Goal: Transaction & Acquisition: Purchase product/service

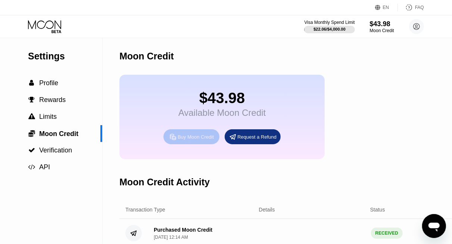
click at [195, 140] on div "Buy Moon Credit" at bounding box center [196, 137] width 36 height 6
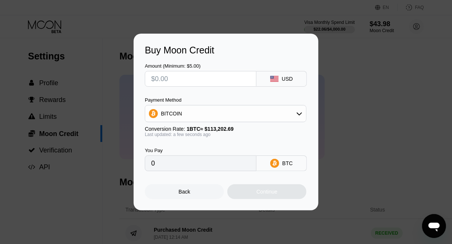
click at [184, 77] on input "text" at bounding box center [200, 78] width 99 height 15
type input "$3"
type input "0.00002651"
type input "$35"
type input "0.00030918"
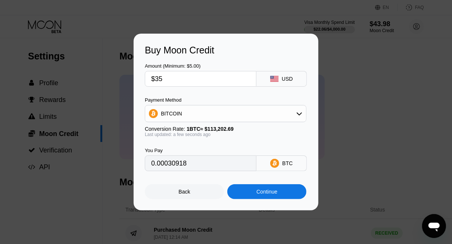
type input "$35"
click at [277, 195] on div "Continue" at bounding box center [267, 192] width 21 height 6
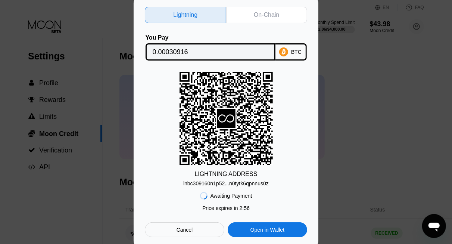
click at [260, 12] on div "On-Chain" at bounding box center [266, 14] width 25 height 7
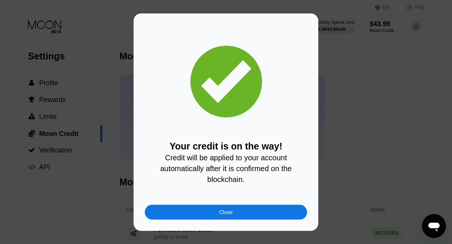
click at [252, 212] on div "Close" at bounding box center [226, 212] width 162 height 15
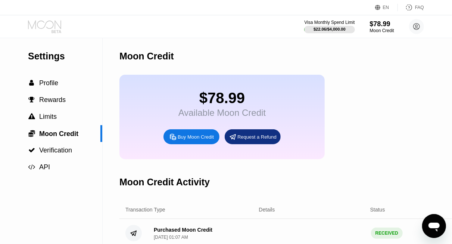
click at [47, 27] on icon at bounding box center [44, 24] width 33 height 9
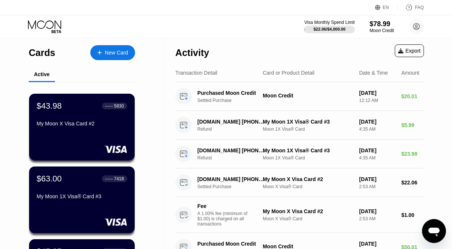
click at [119, 48] on div "New Card" at bounding box center [112, 52] width 45 height 15
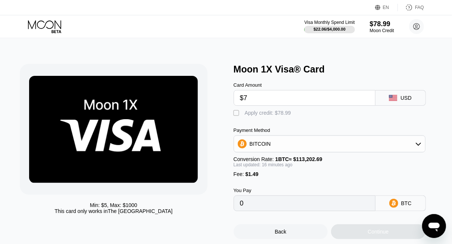
type input "$74"
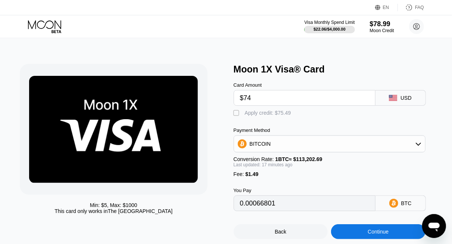
type input "0.00066801"
type input "$74"
click at [237, 115] on div "" at bounding box center [237, 112] width 7 height 7
type input "0"
click at [285, 102] on input "$74" at bounding box center [304, 97] width 129 height 15
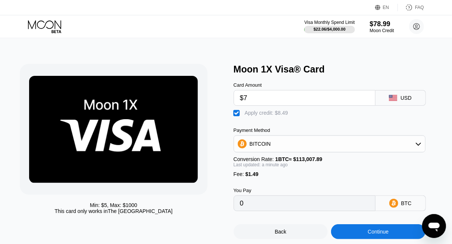
type input "$74"
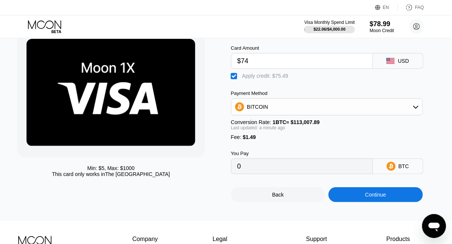
scroll to position [37, 3]
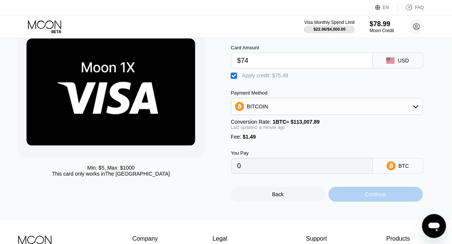
click at [371, 197] on div "Continue" at bounding box center [375, 194] width 21 height 6
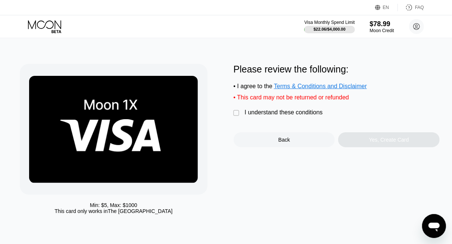
click at [236, 117] on div "" at bounding box center [237, 112] width 7 height 7
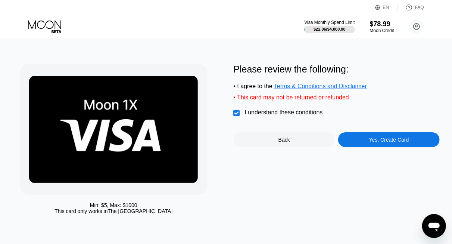
click at [401, 143] on div "Yes, Create Card" at bounding box center [389, 140] width 40 height 6
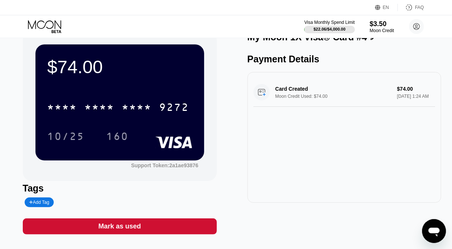
scroll to position [31, 0]
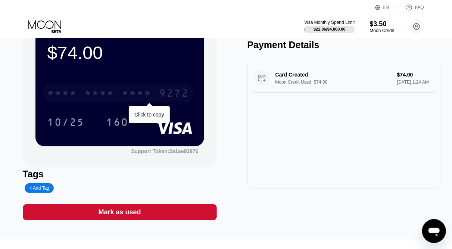
click at [173, 96] on div "9272" at bounding box center [174, 94] width 30 height 12
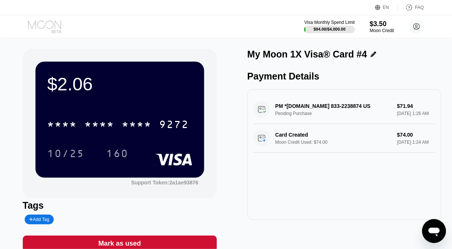
click at [44, 24] on icon at bounding box center [45, 26] width 35 height 13
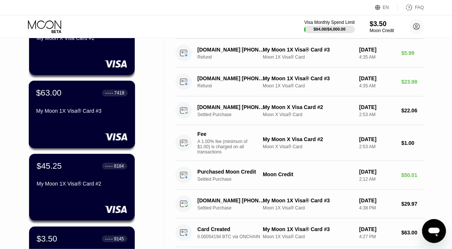
scroll to position [158, 0]
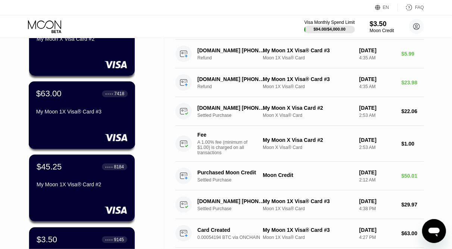
click at [112, 113] on div "My Moon 1X Visa® Card #3" at bounding box center [82, 112] width 92 height 6
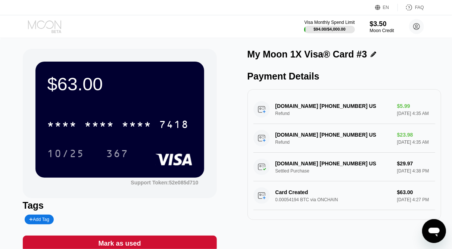
click at [50, 25] on icon at bounding box center [45, 26] width 35 height 13
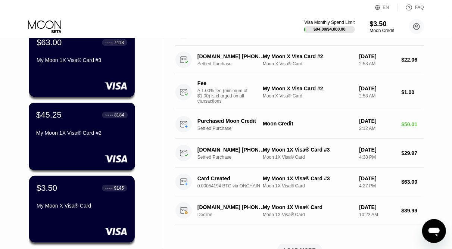
scroll to position [189, 0]
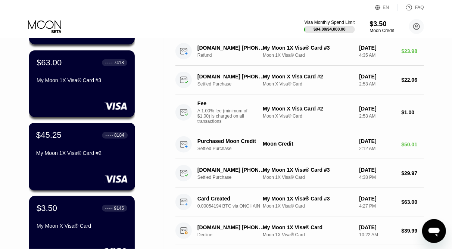
click at [78, 156] on div "My Moon 1X Visa® Card #2" at bounding box center [82, 153] width 92 height 6
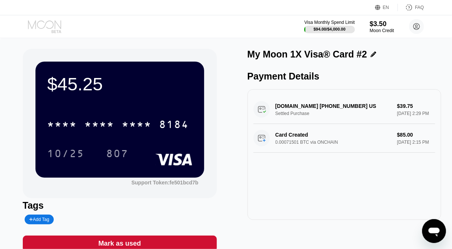
click at [53, 25] on icon at bounding box center [44, 24] width 33 height 9
